Goal: Task Accomplishment & Management: Manage account settings

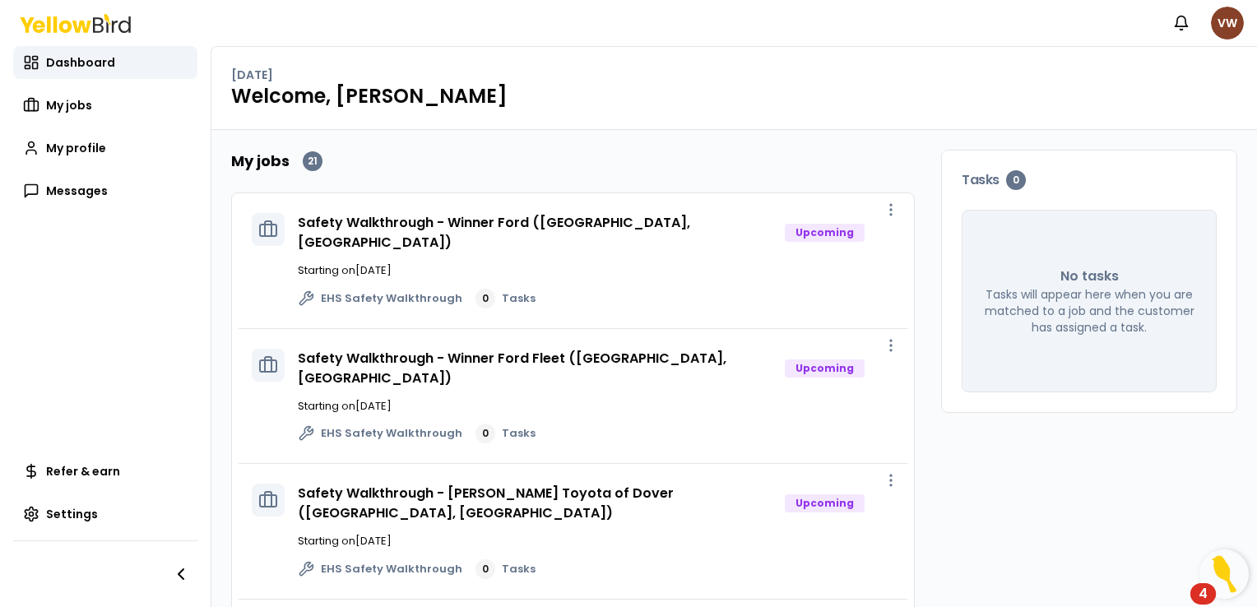
click at [1224, 25] on html "Notifications VW Dashboard My jobs My profile Messages Refer & earn Settings [D…" at bounding box center [628, 303] width 1257 height 607
click at [869, 123] on html "Notifications VW Dashboard My jobs My profile Messages Refer & earn Settings [D…" at bounding box center [628, 303] width 1257 height 607
click at [71, 518] on span "Settings" at bounding box center [72, 514] width 52 height 16
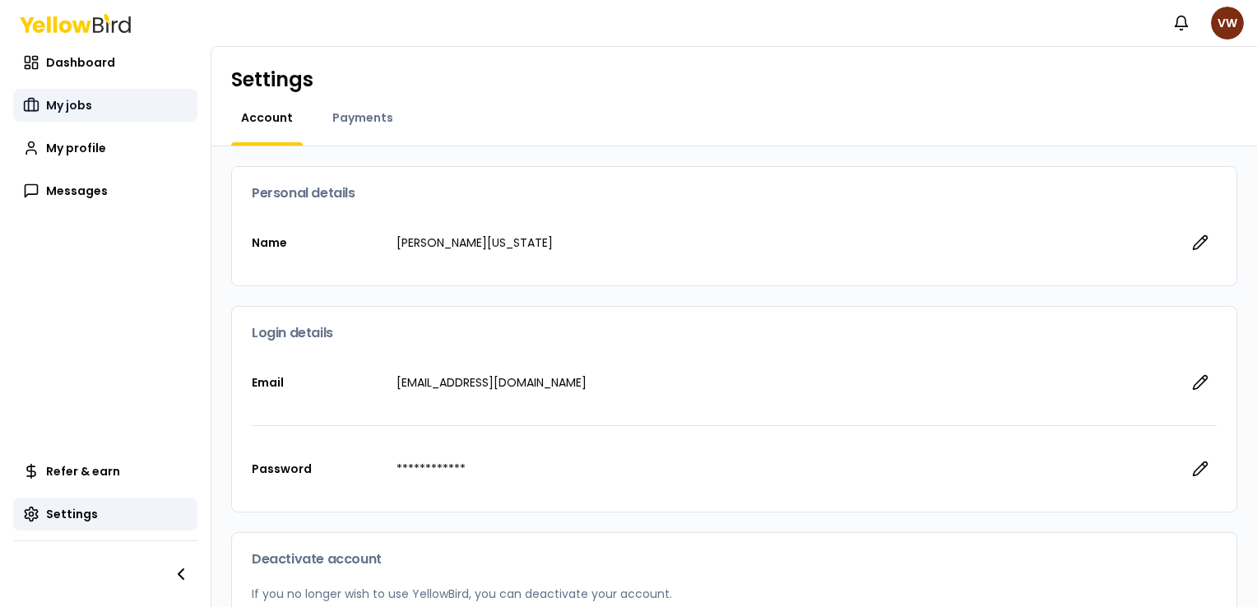
click at [69, 105] on span "My jobs" at bounding box center [69, 105] width 46 height 16
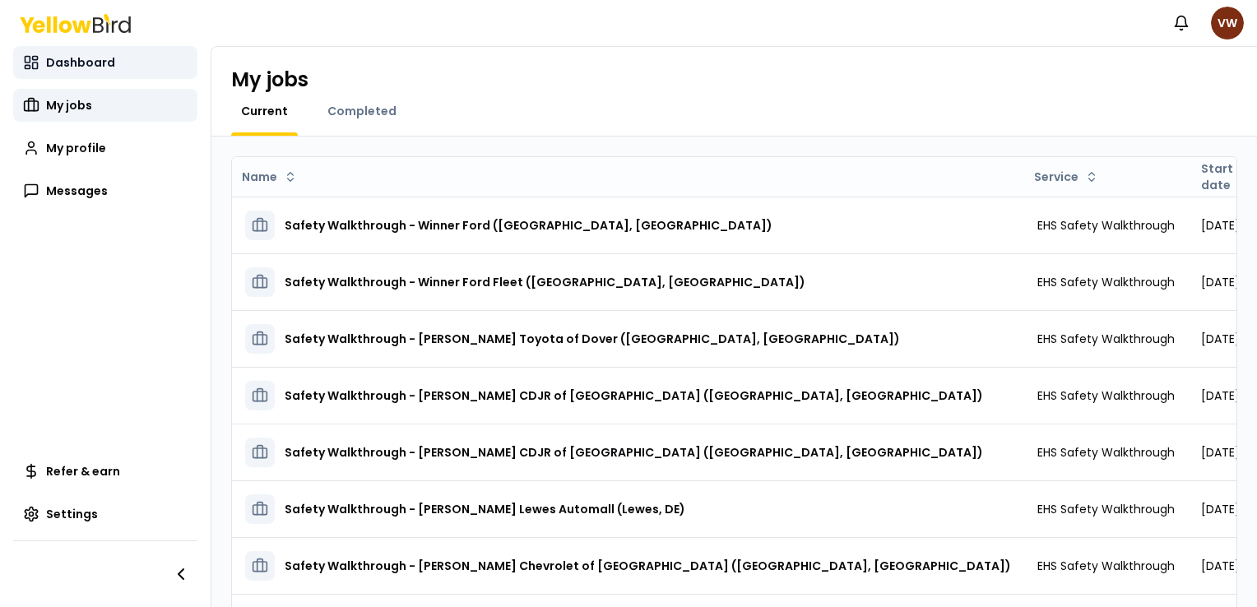
click at [75, 67] on span "Dashboard" at bounding box center [80, 62] width 69 height 16
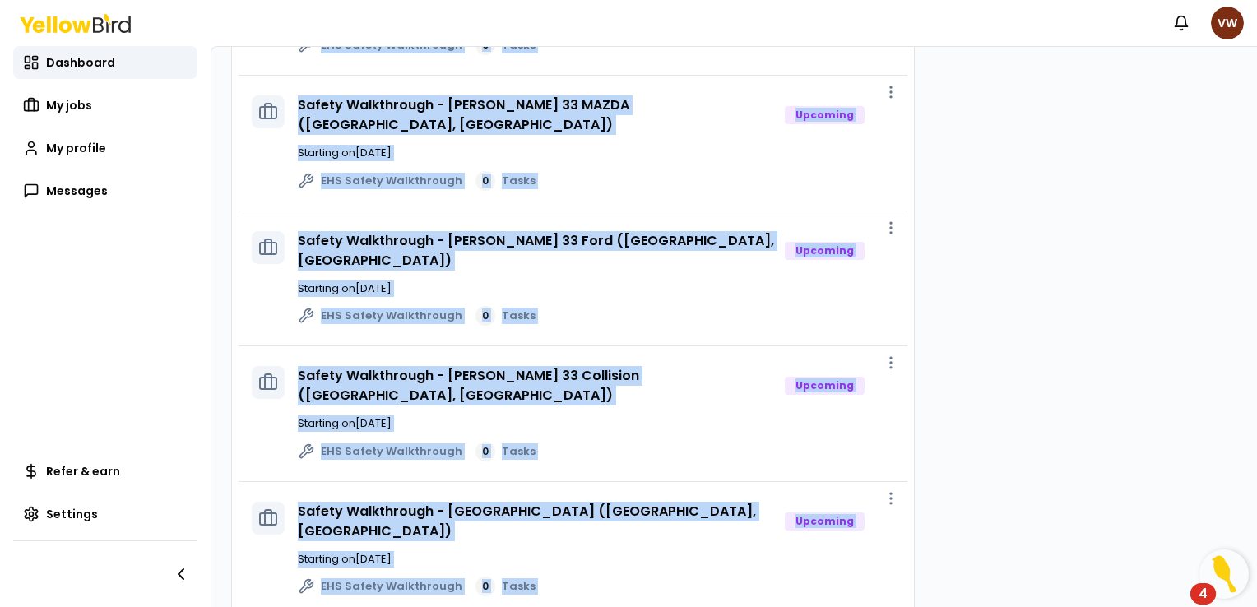
scroll to position [2029, 0]
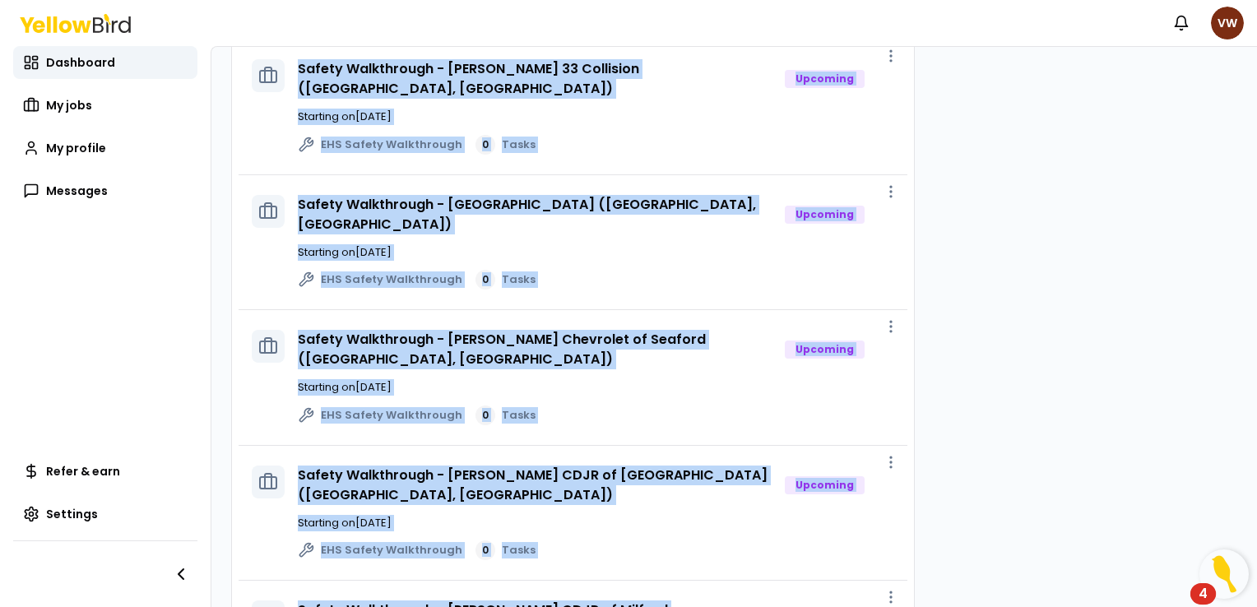
drag, startPoint x: 258, startPoint y: 160, endPoint x: 823, endPoint y: 638, distance: 739.6
click at [823, 606] on html "Notifications VW Dashboard My jobs My profile Messages Refer & earn Settings [D…" at bounding box center [628, 303] width 1257 height 607
copy div "My jobs 21 Safety Walkthrough - Winner Ford ([GEOGRAPHIC_DATA], [GEOGRAPHIC_DAT…"
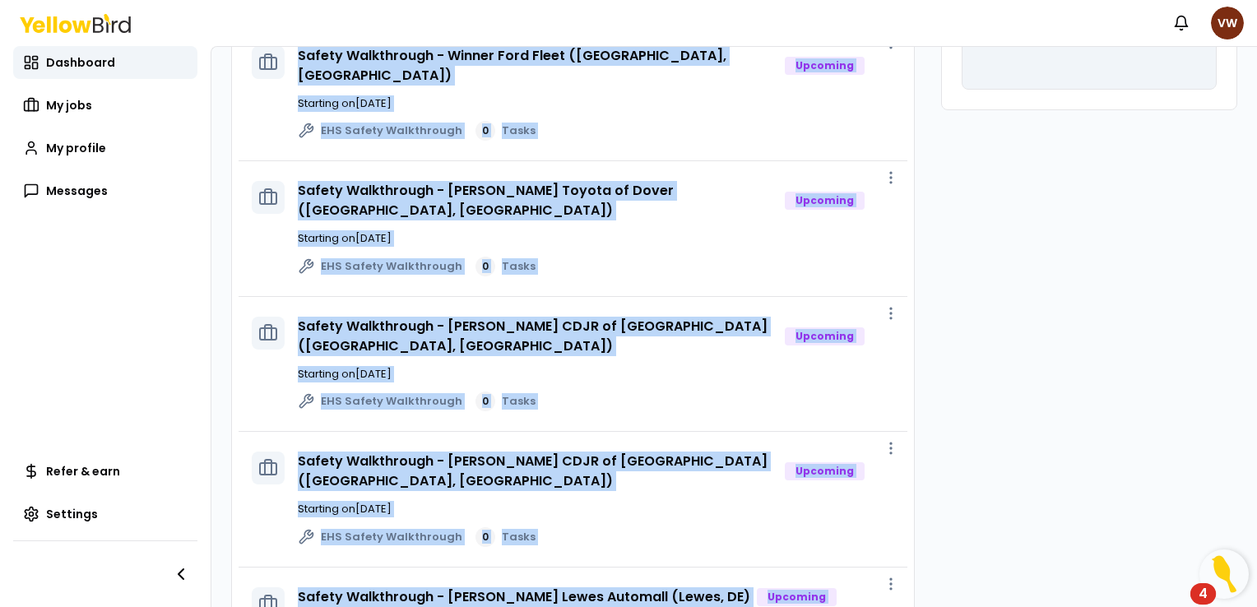
scroll to position [0, 0]
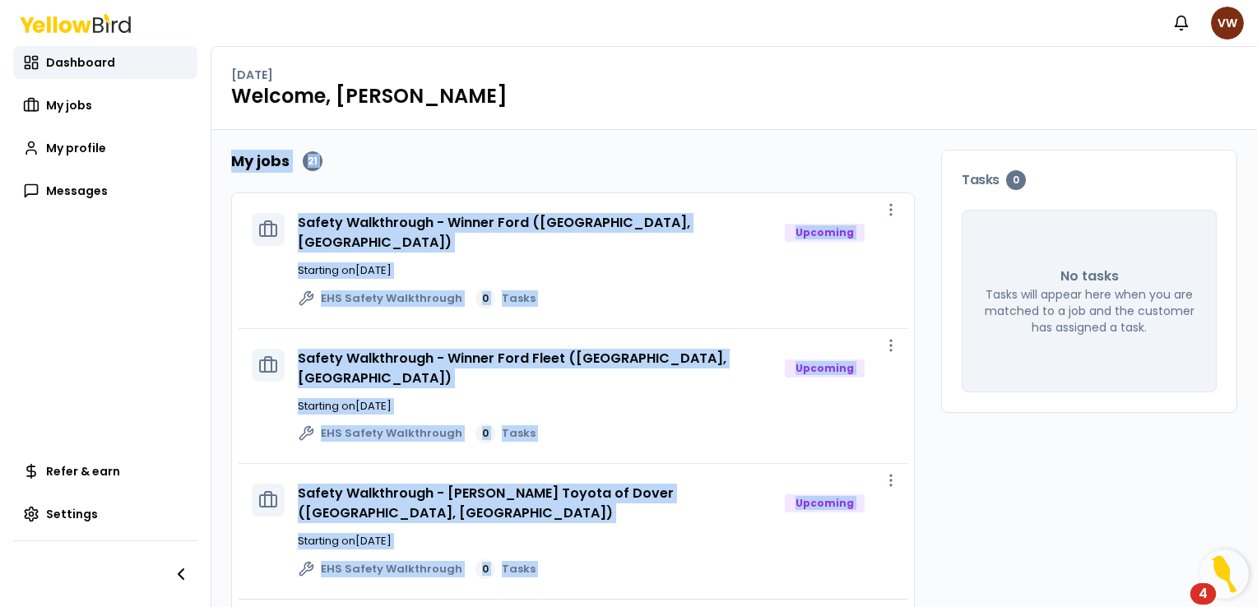
click at [442, 169] on div "My jobs 21" at bounding box center [573, 161] width 684 height 23
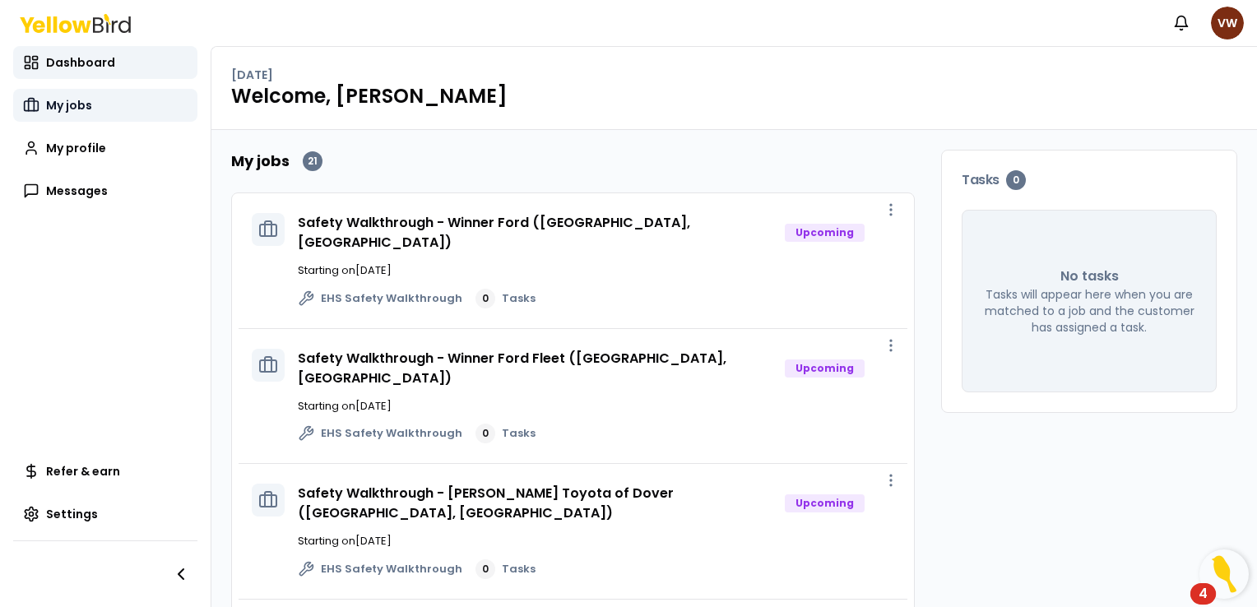
click at [81, 102] on span "My jobs" at bounding box center [69, 105] width 46 height 16
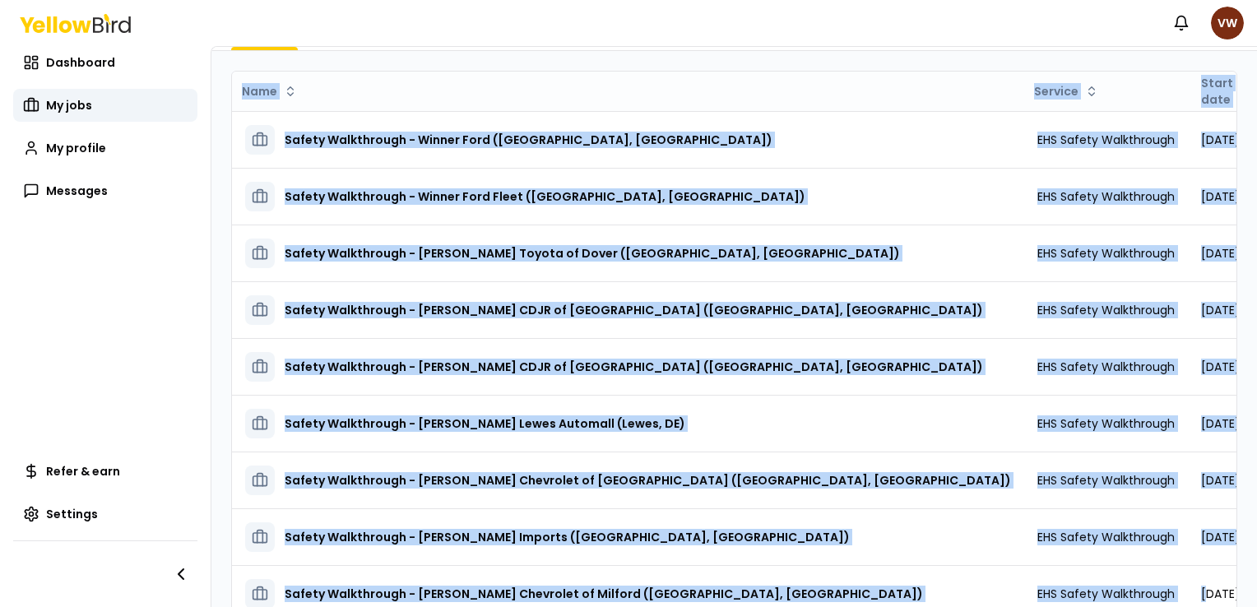
scroll to position [207, 0]
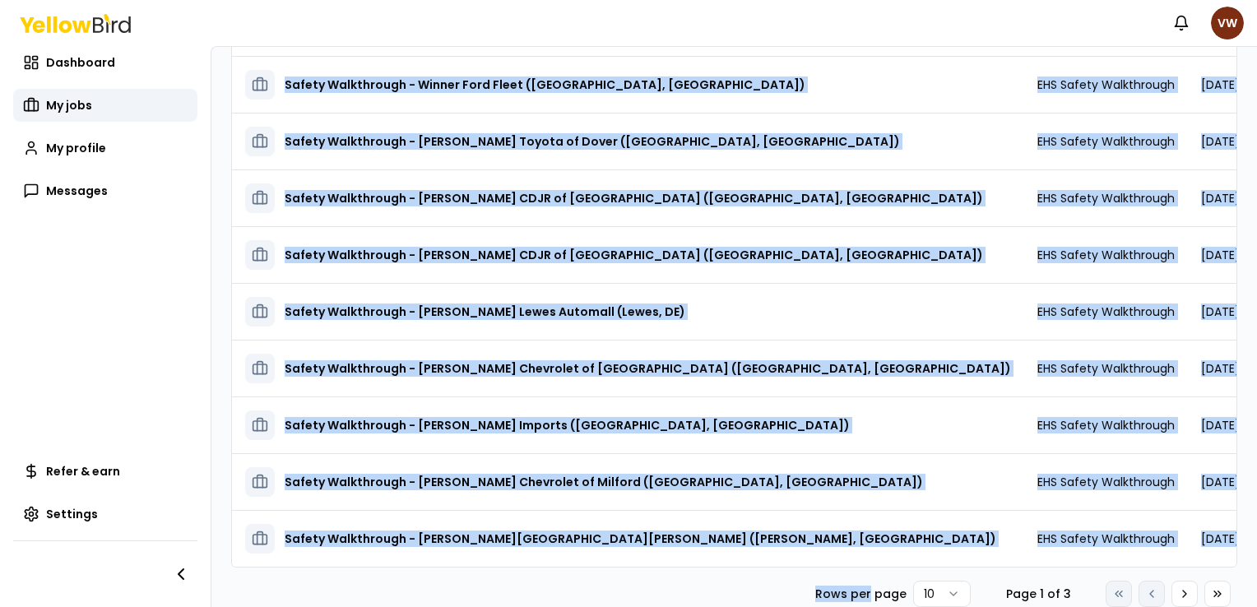
drag, startPoint x: 234, startPoint y: 75, endPoint x: 860, endPoint y: 612, distance: 824.4
click at [860, 606] on html "Notifications VW Dashboard My jobs My profile Messages Refer & earn Settings My…" at bounding box center [628, 303] width 1257 height 607
click at [945, 592] on html "Notifications VW Dashboard My jobs My profile Messages Refer & earn Settings My…" at bounding box center [628, 303] width 1257 height 607
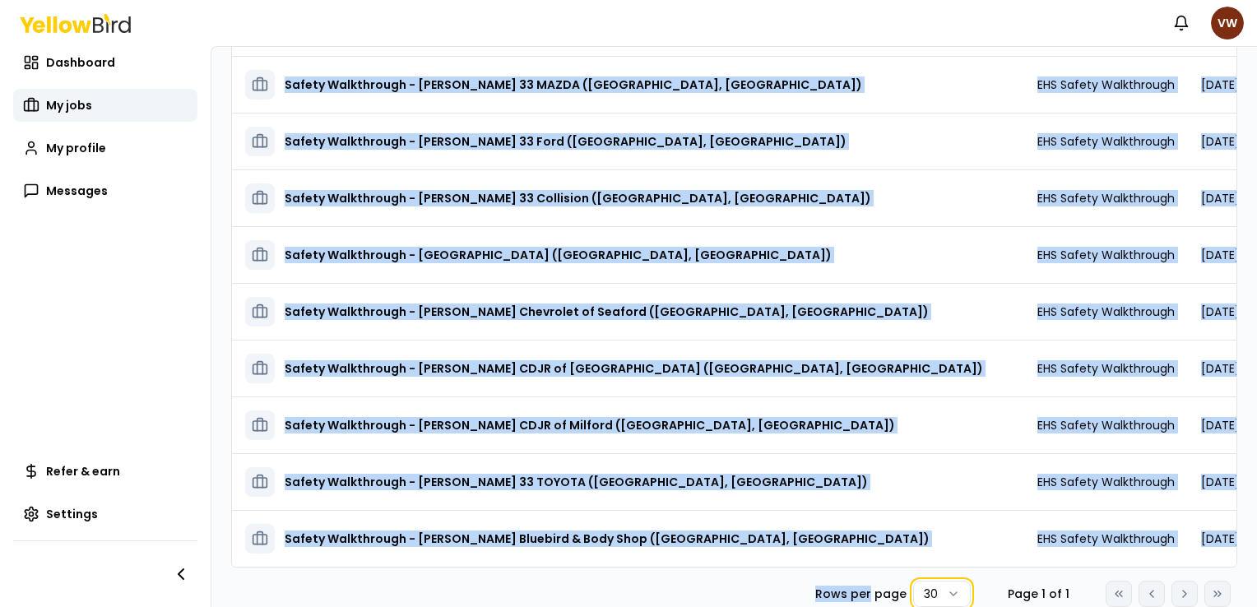
scroll to position [829, 0]
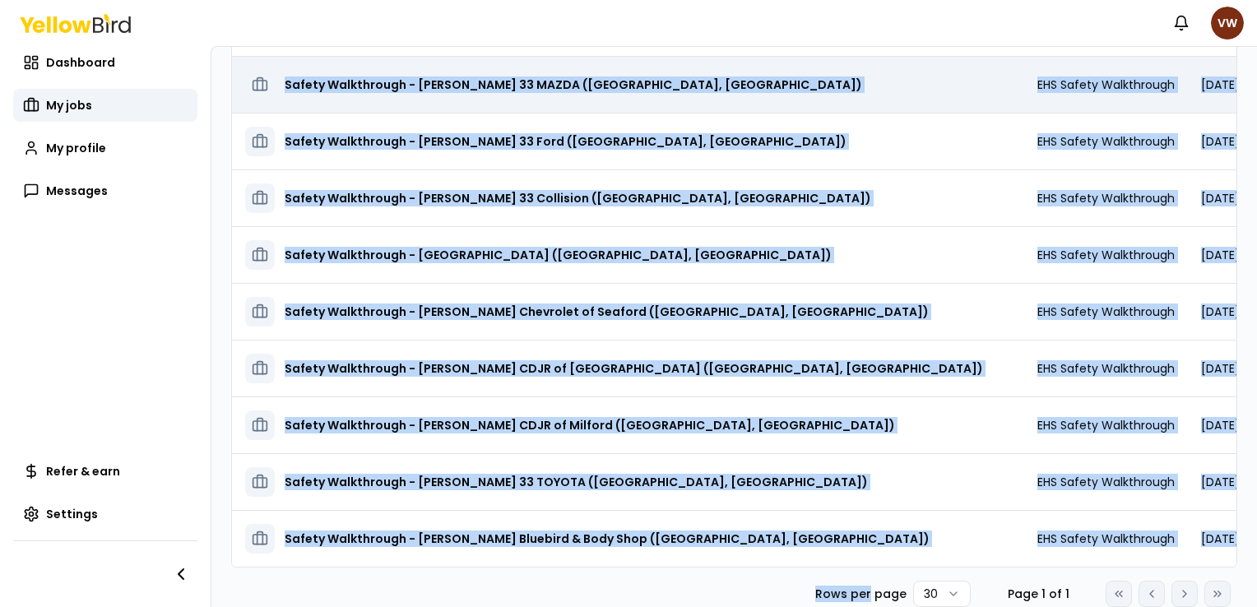
copy div "My jobs Current Completed Name Service Start date Tasks Posted by Status Safety…"
